Goal: Ask a question

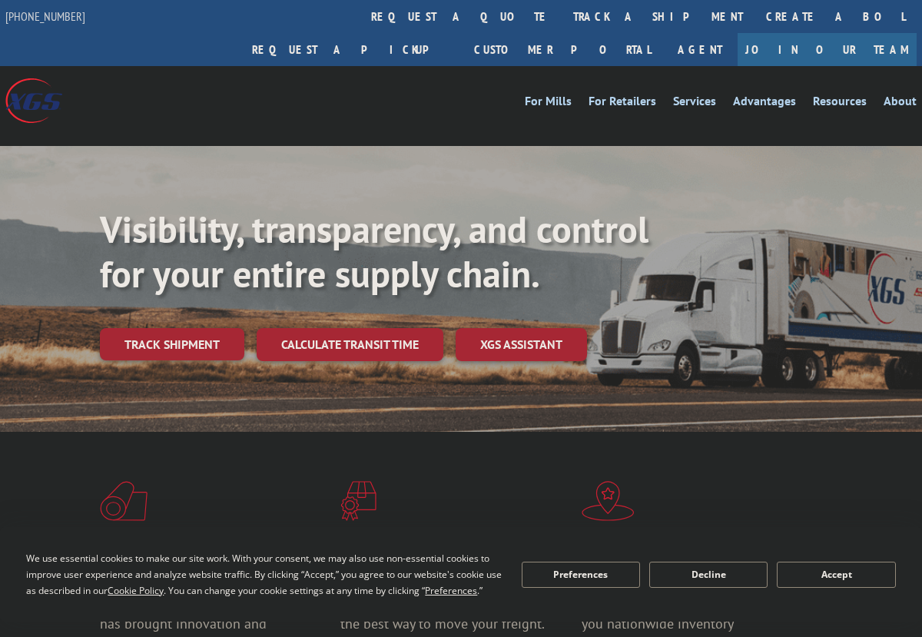
click at [861, 576] on button "Accept" at bounding box center [836, 575] width 118 height 26
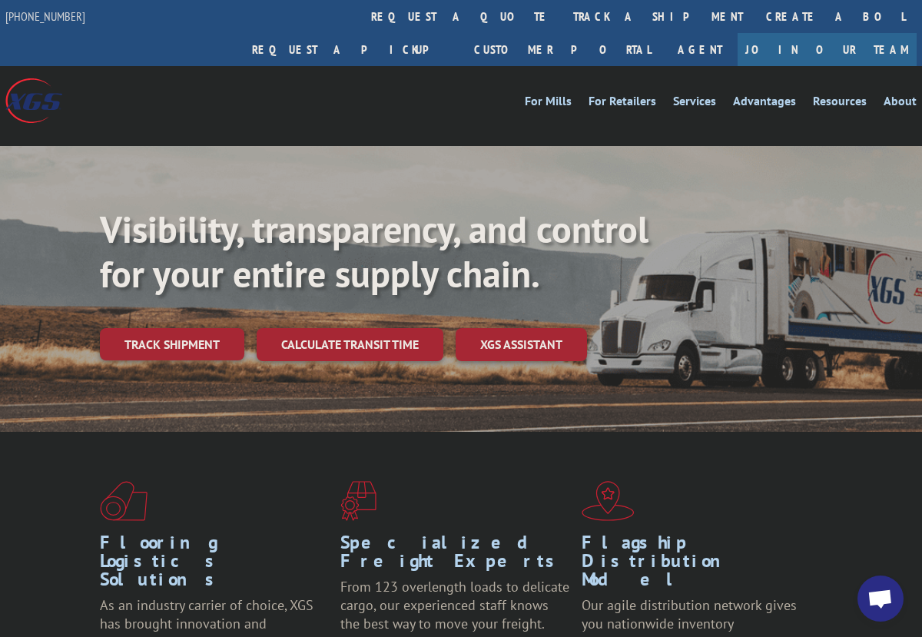
click at [882, 603] on span "Open chat" at bounding box center [880, 601] width 25 height 22
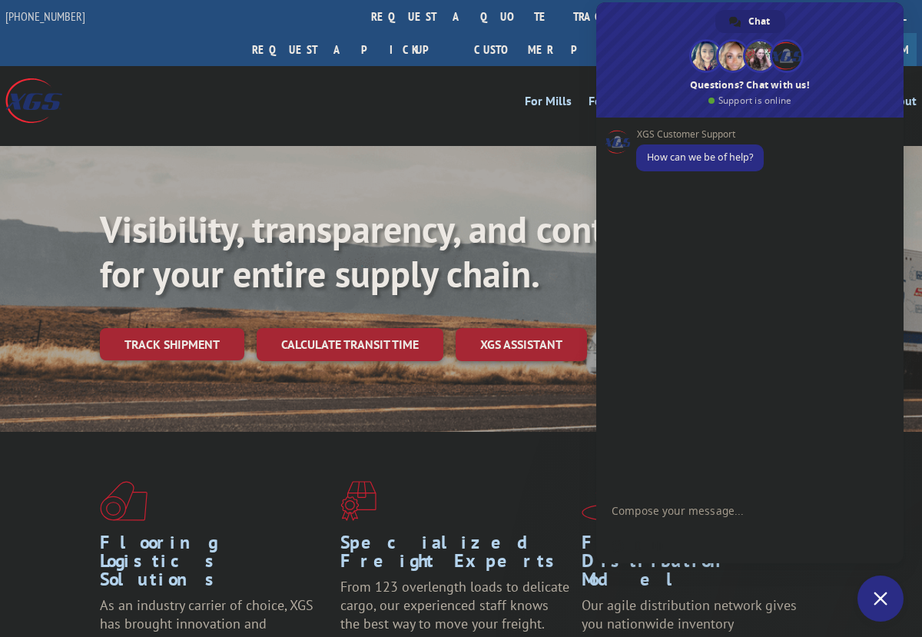
click at [761, 512] on textarea "Compose your message..." at bounding box center [735, 510] width 246 height 38
type textarea "G"
type textarea "Hi"
click at [809, 527] on textarea "Compose your message..." at bounding box center [735, 510] width 246 height 38
click at [829, 501] on textarea "Compose your message..." at bounding box center [735, 510] width 246 height 38
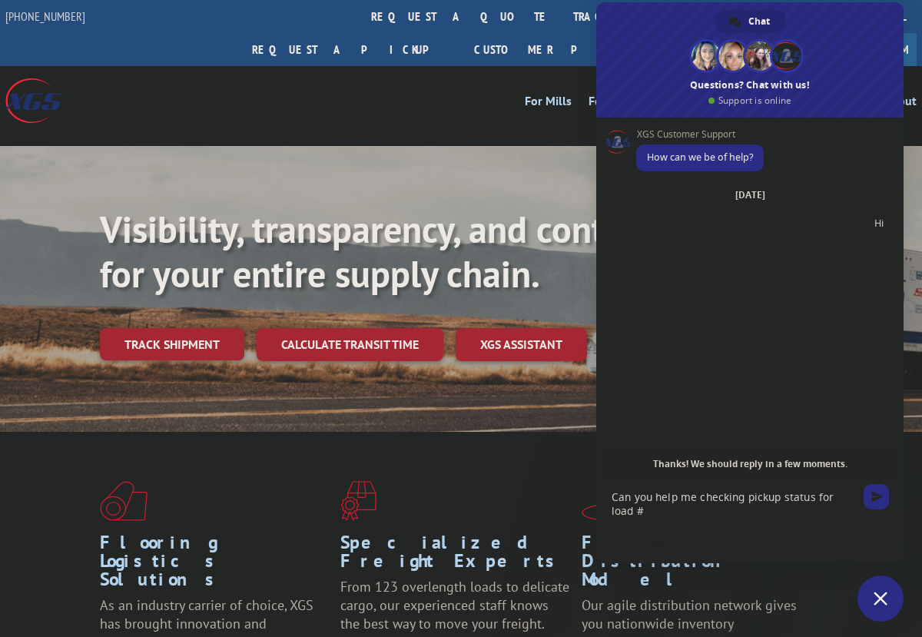
paste textarea "527366056"
type textarea "Can you help me checking pickup status for load #527366056?"
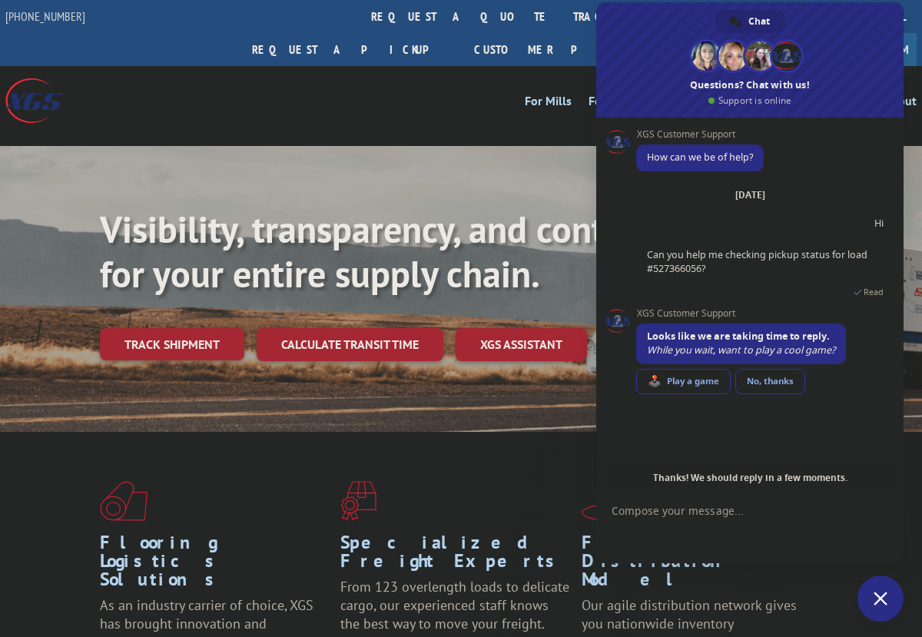
click at [711, 377] on link "🕹️ Play a game" at bounding box center [684, 381] width 95 height 25
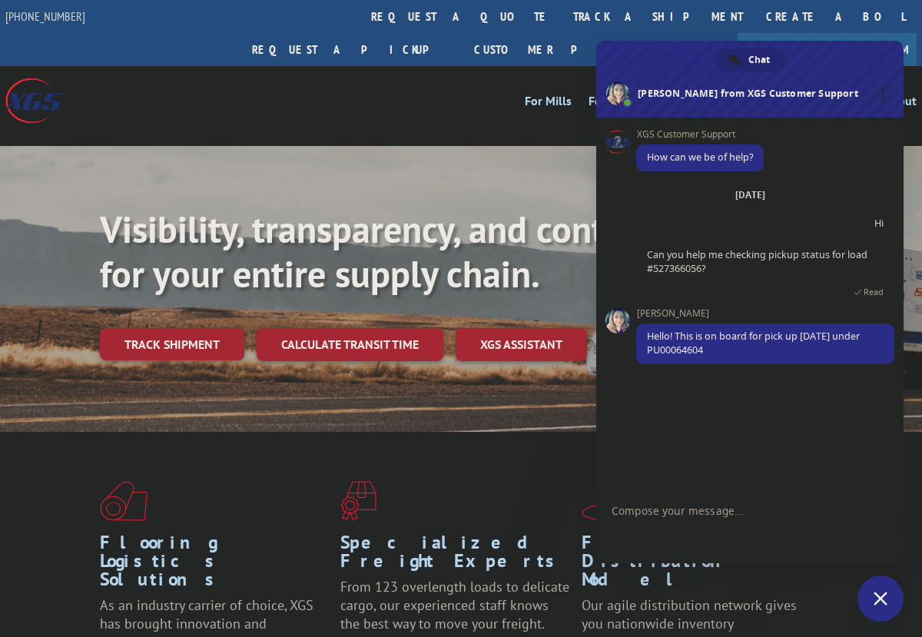
click at [703, 502] on textarea "Compose your message..." at bounding box center [735, 510] width 246 height 38
type textarea "Do you know why it wasnt made [DATE]"
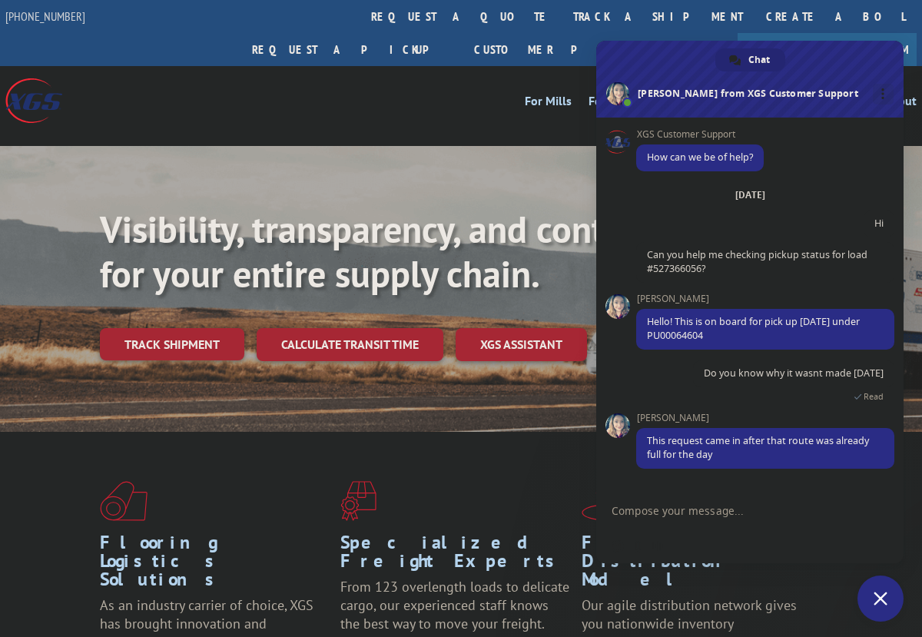
click at [776, 515] on textarea "Compose your message..." at bounding box center [735, 510] width 246 height 38
type textarea "H"
type textarea "Got it, thank you!"
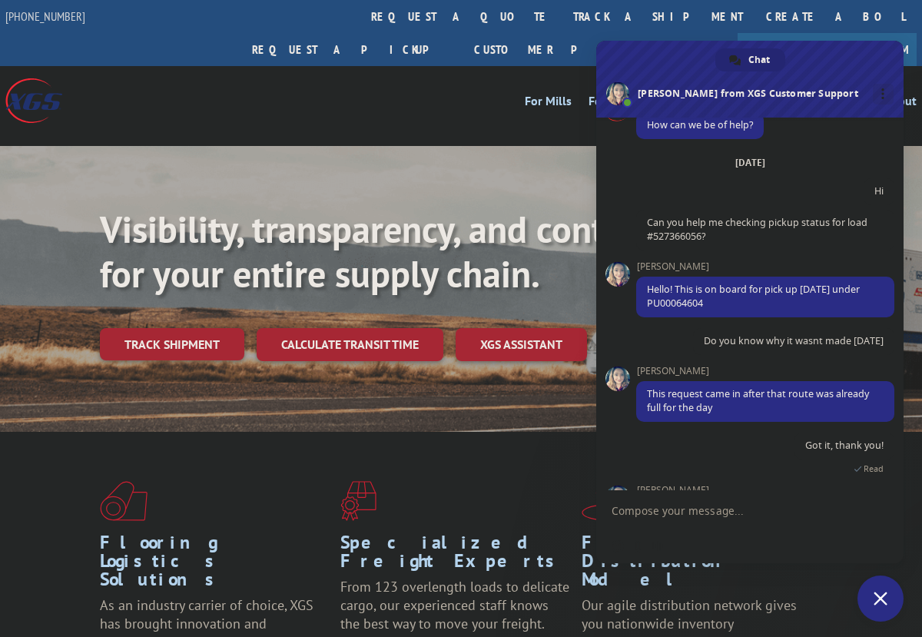
scroll to position [141, 0]
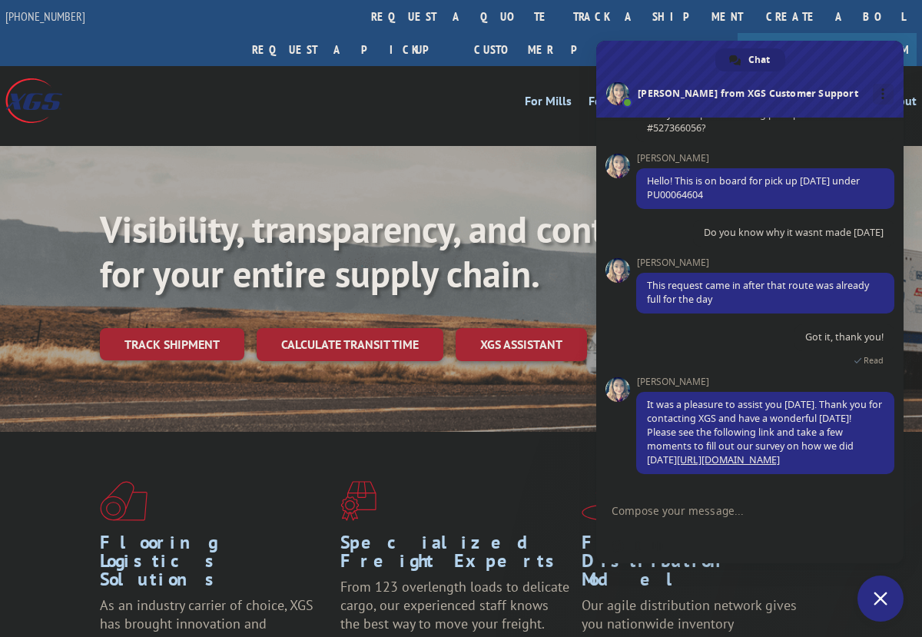
click at [742, 415] on span "It was a pleasure to assist you [DATE]. Thank you for contacting XGS and have a…" at bounding box center [764, 432] width 235 height 68
drag, startPoint x: 715, startPoint y: 191, endPoint x: 909, endPoint y: 430, distance: 308.3
click at [644, 198] on span "Hello! This is on board for pick up [DATE] under PU00064604" at bounding box center [766, 188] width 258 height 41
copy span "PU00064604"
